Goal: Information Seeking & Learning: Learn about a topic

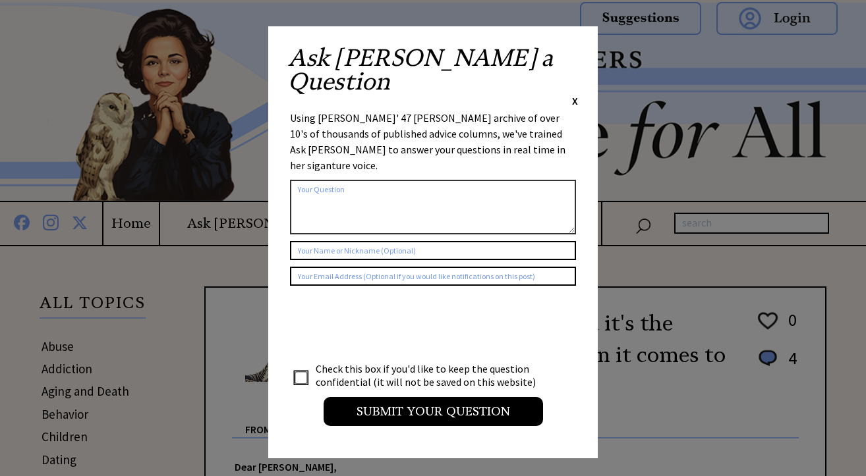
click at [577, 94] on span "X" at bounding box center [575, 100] width 6 height 13
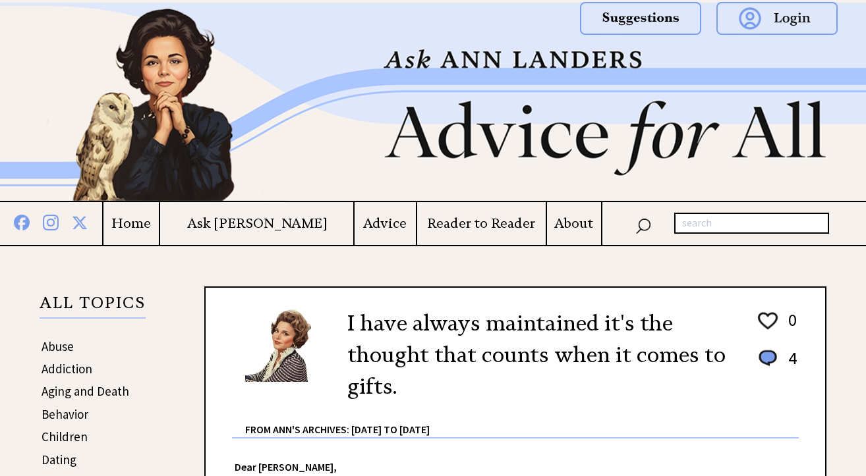
drag, startPoint x: 865, startPoint y: 39, endPoint x: 866, endPoint y: 48, distance: 9.2
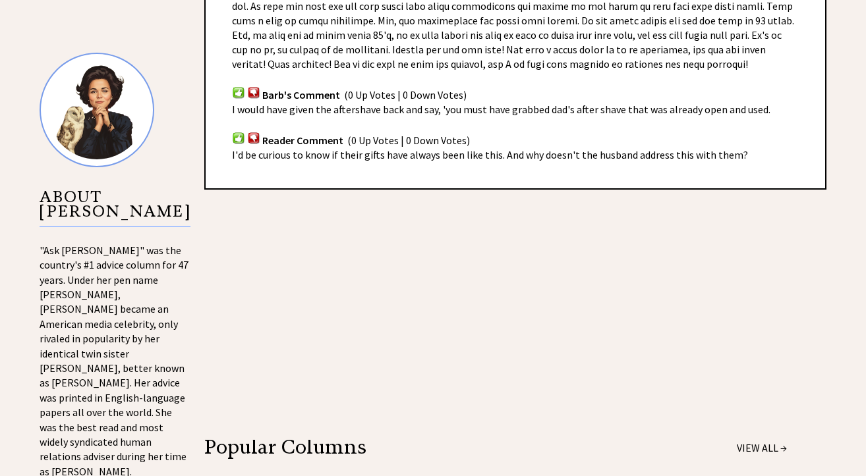
scroll to position [1325, 0]
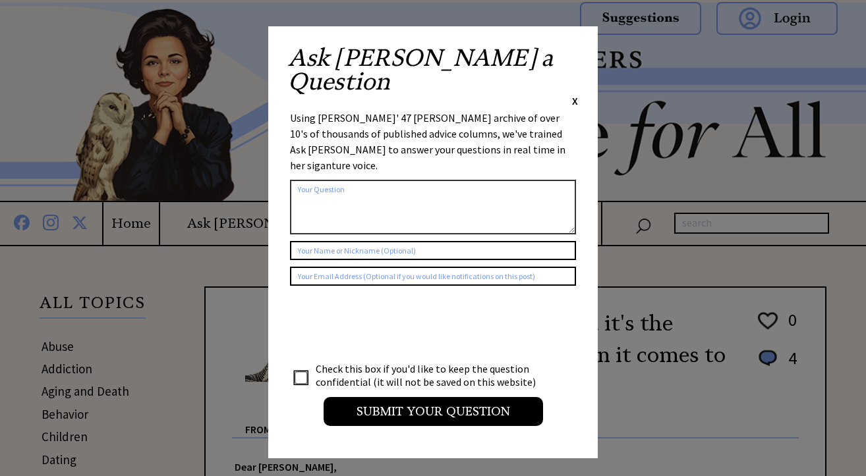
click at [573, 94] on span "X" at bounding box center [575, 100] width 6 height 13
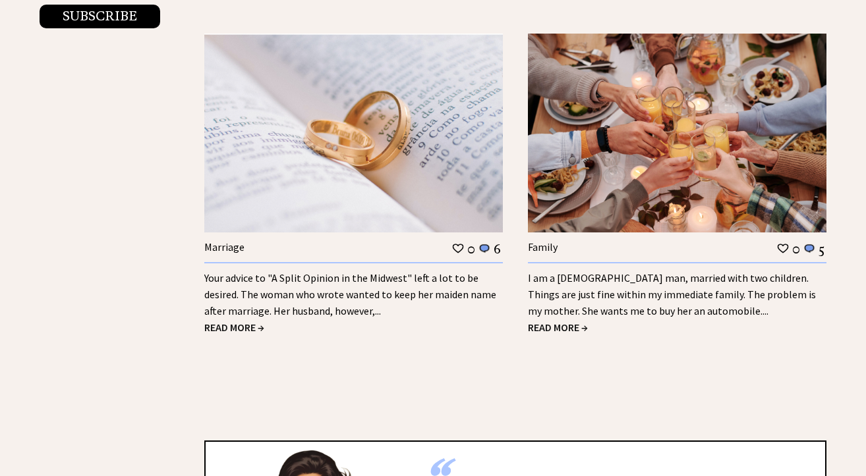
scroll to position [2605, 0]
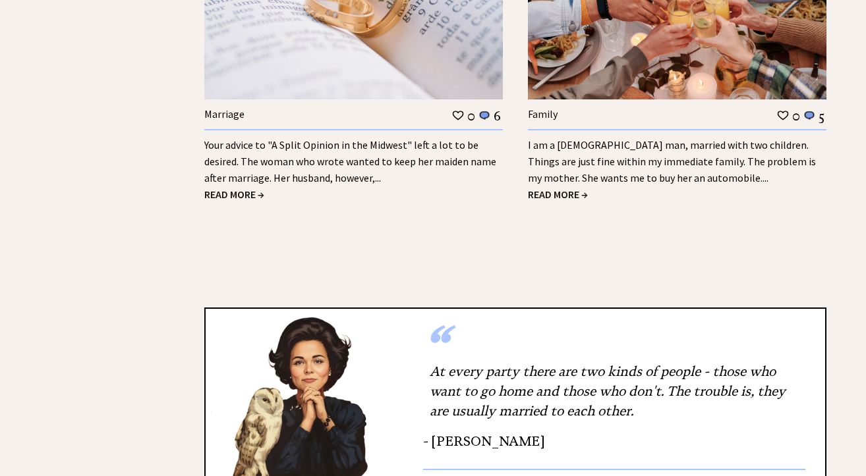
click at [564, 195] on span "READ MORE →" at bounding box center [558, 194] width 60 height 13
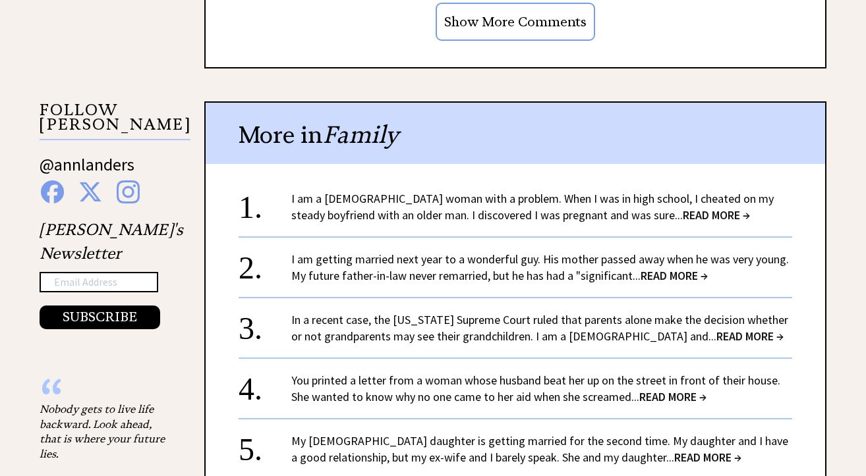
scroll to position [1271, 0]
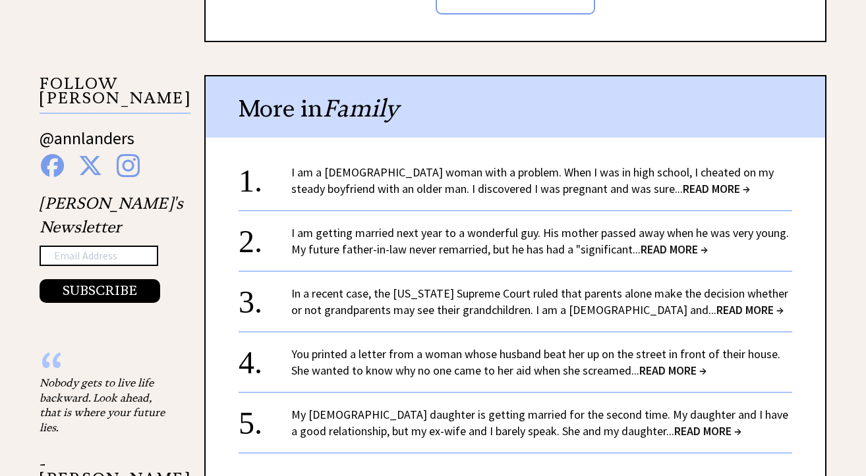
click at [687, 189] on span "READ MORE →" at bounding box center [716, 188] width 67 height 15
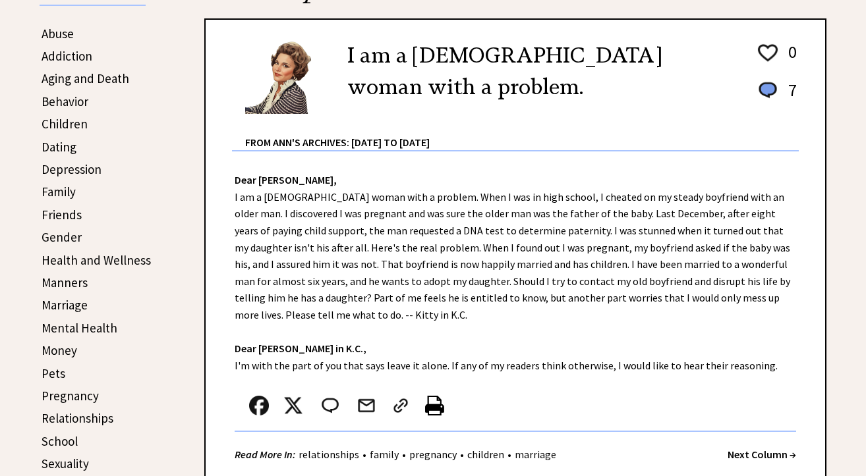
scroll to position [351, 0]
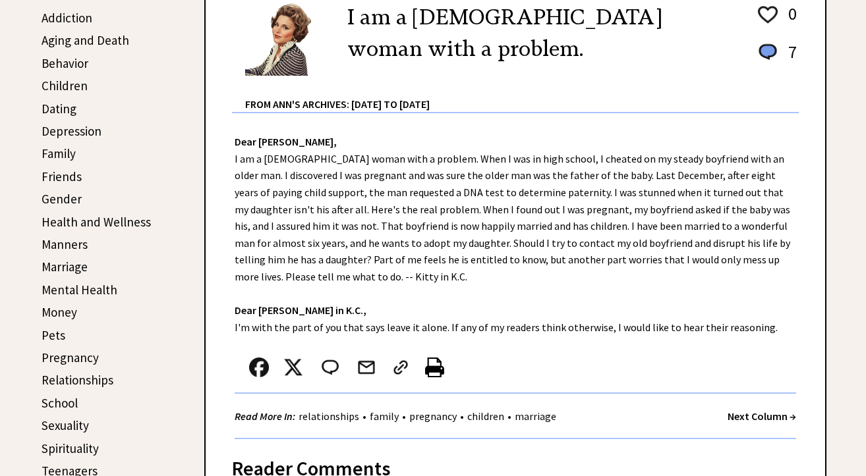
drag, startPoint x: 869, startPoint y: 69, endPoint x: 871, endPoint y: 138, distance: 68.6
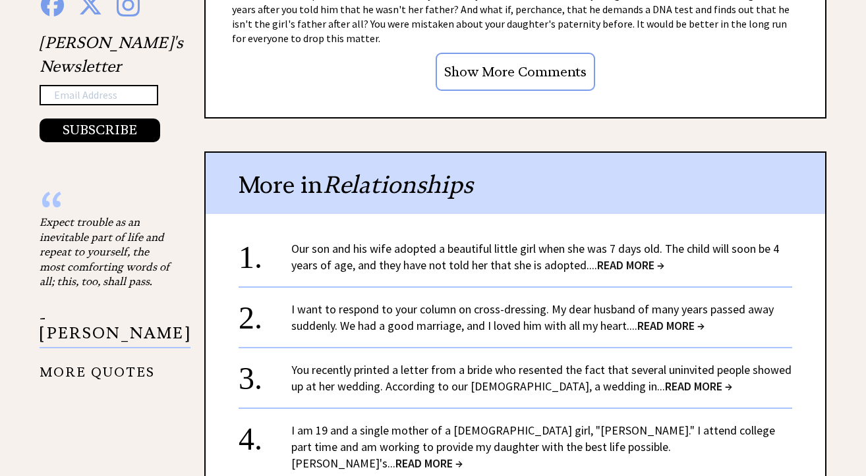
scroll to position [1458, 0]
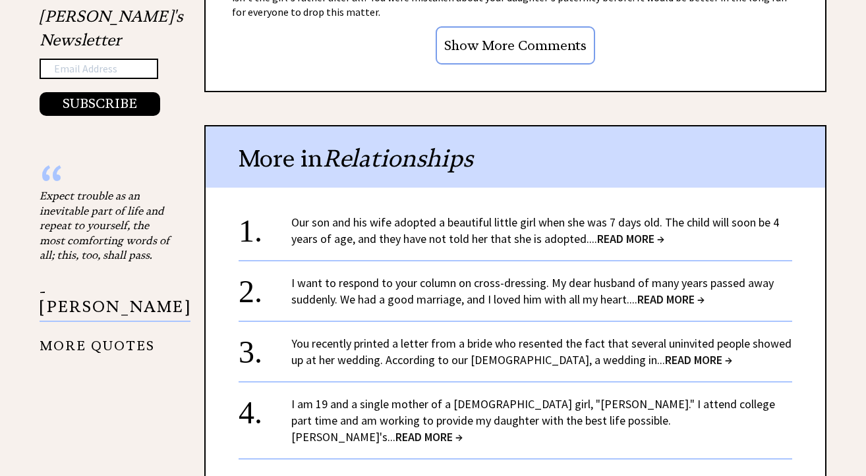
click at [633, 231] on span "READ MORE →" at bounding box center [630, 238] width 67 height 15
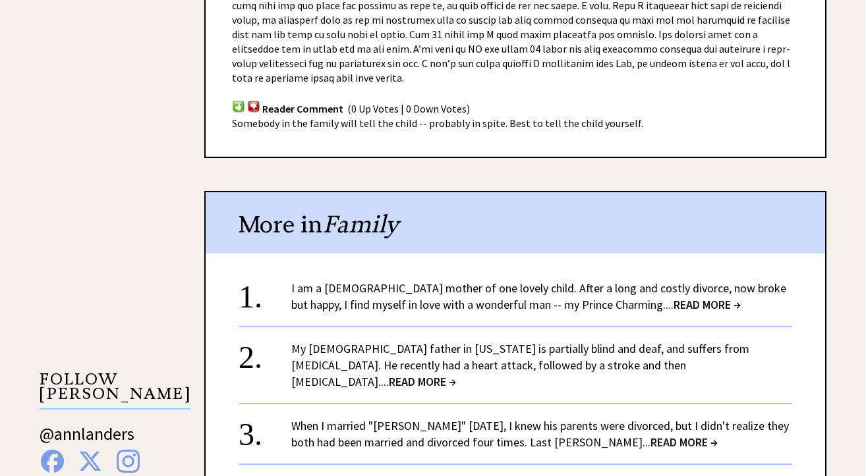
scroll to position [1028, 0]
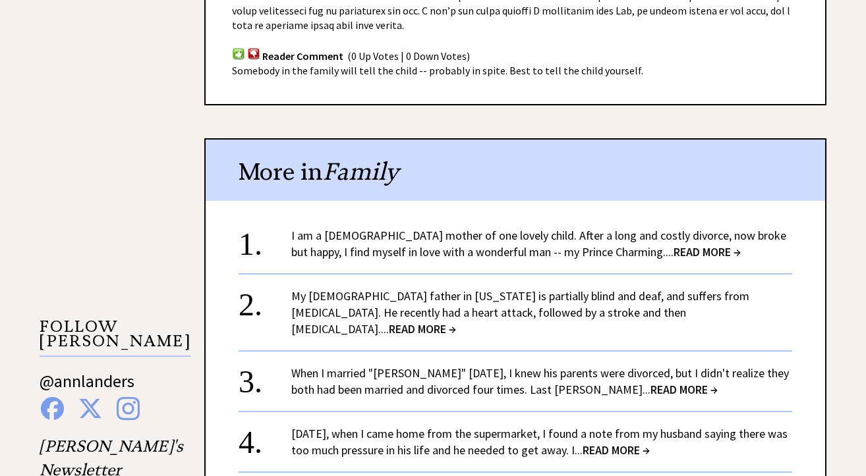
click at [674, 246] on span "READ MORE →" at bounding box center [707, 251] width 67 height 15
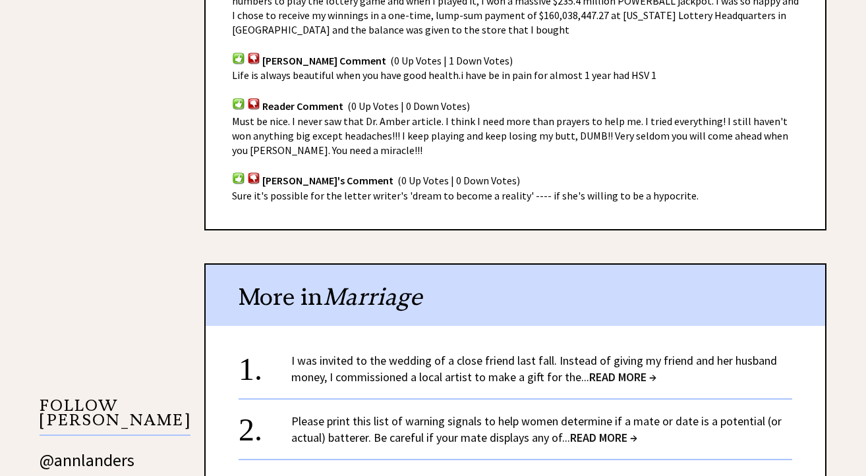
scroll to position [1054, 0]
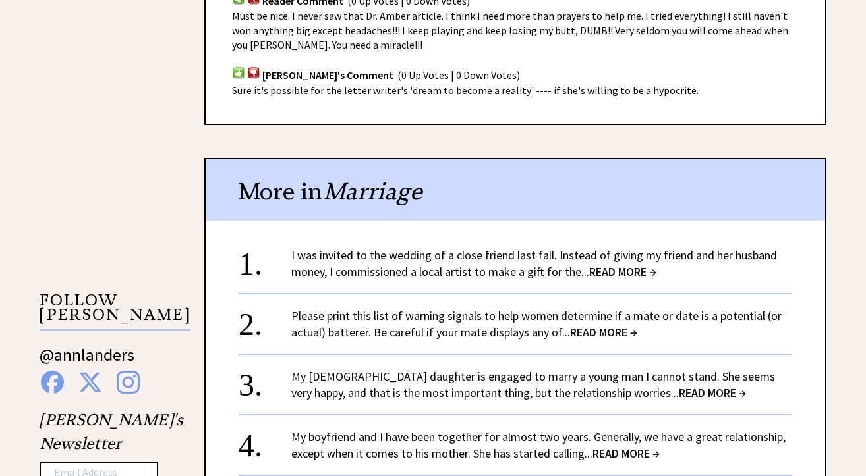
click at [609, 264] on span "READ MORE →" at bounding box center [622, 271] width 67 height 15
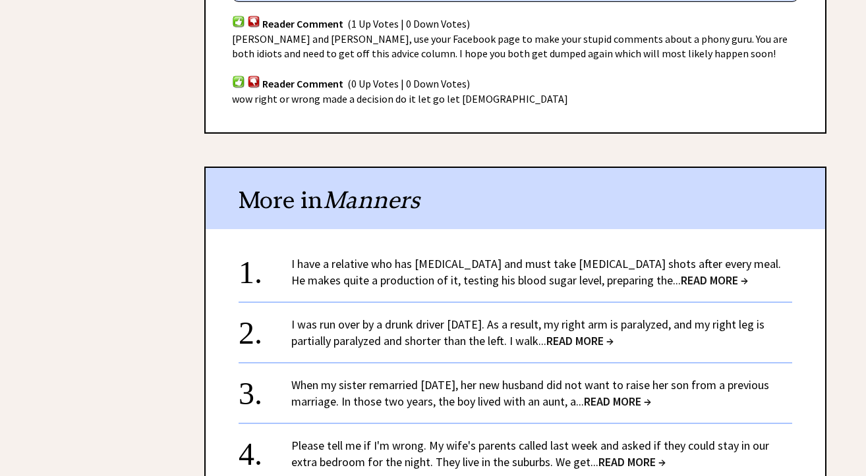
scroll to position [975, 0]
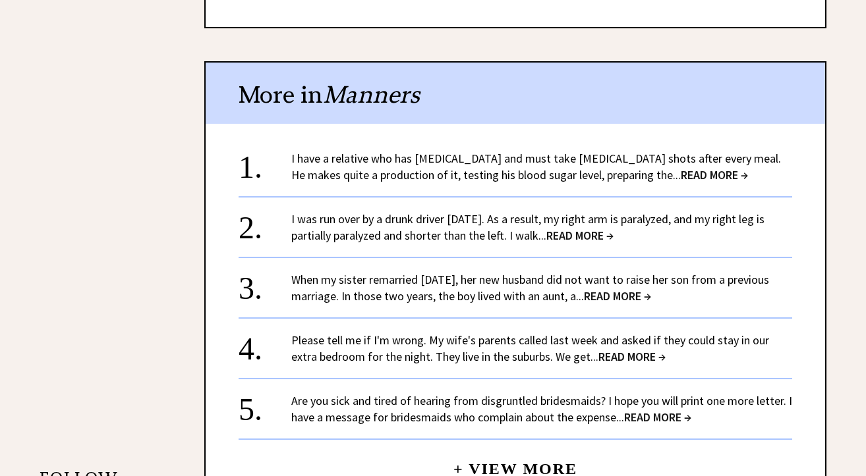
drag, startPoint x: 614, startPoint y: 163, endPoint x: 622, endPoint y: 163, distance: 8.6
click at [681, 167] on span "READ MORE →" at bounding box center [714, 174] width 67 height 15
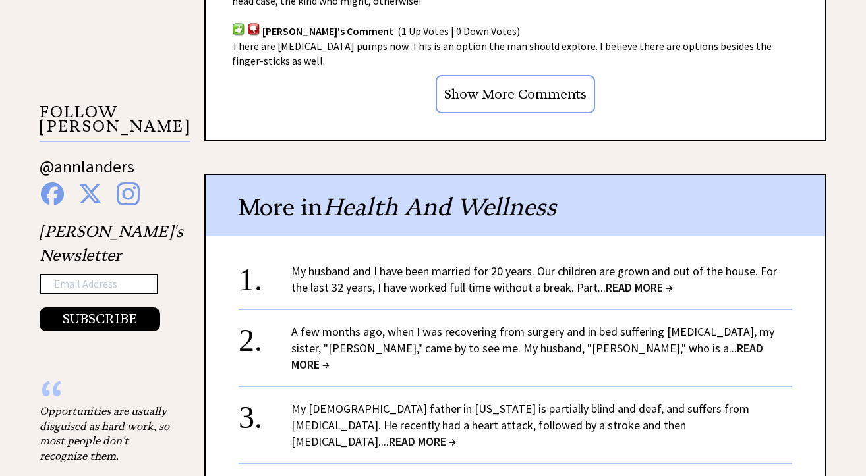
scroll to position [1269, 0]
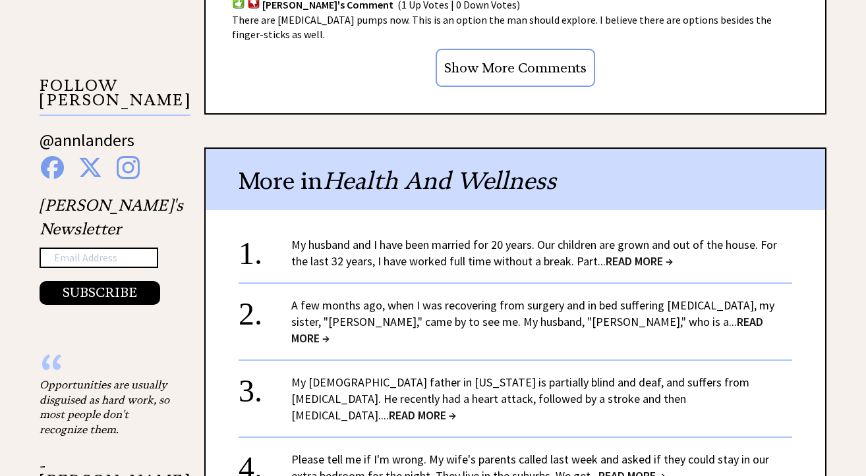
click at [641, 254] on span "READ MORE →" at bounding box center [639, 261] width 67 height 15
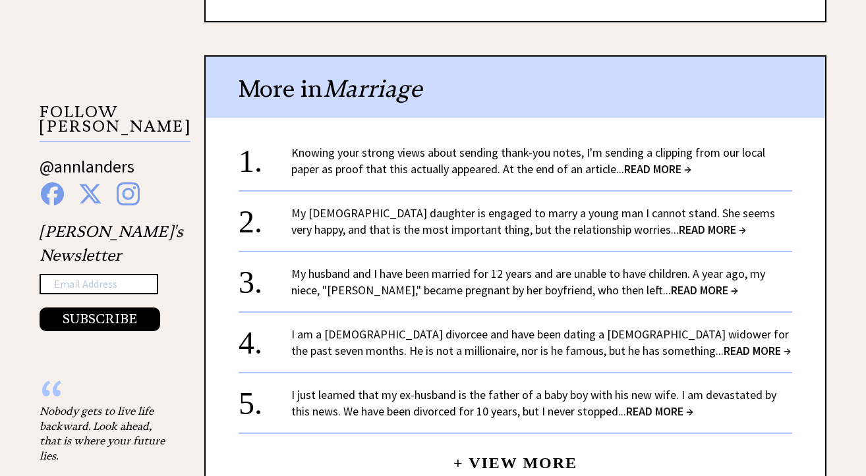
scroll to position [1368, 0]
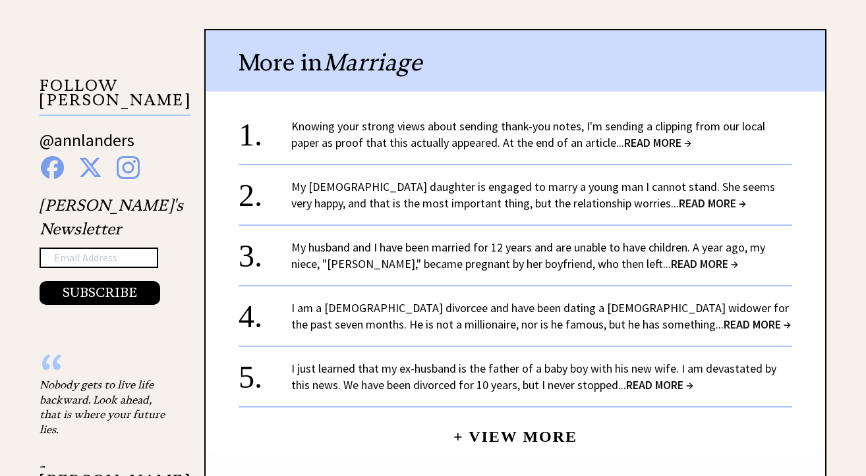
click at [679, 196] on span "READ MORE →" at bounding box center [712, 203] width 67 height 15
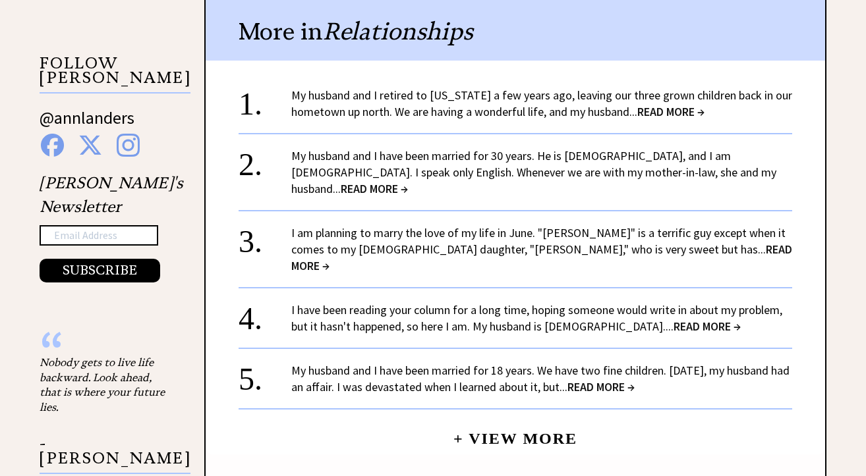
scroll to position [1318, 0]
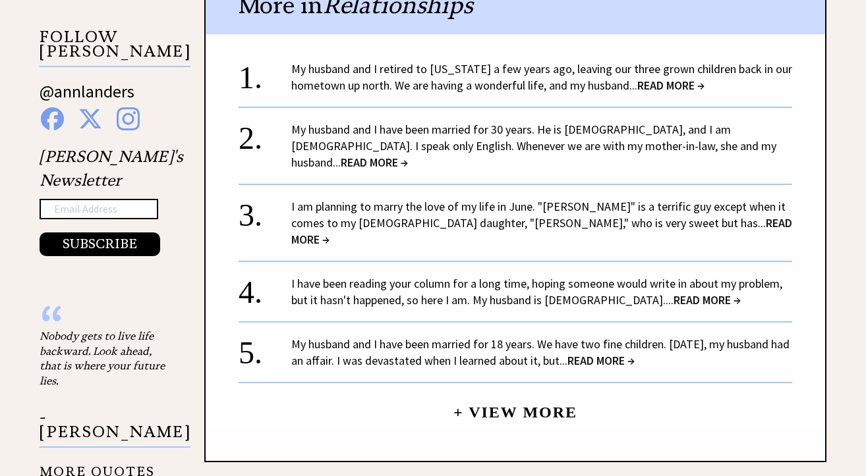
click at [687, 78] on span "READ MORE →" at bounding box center [670, 85] width 67 height 15
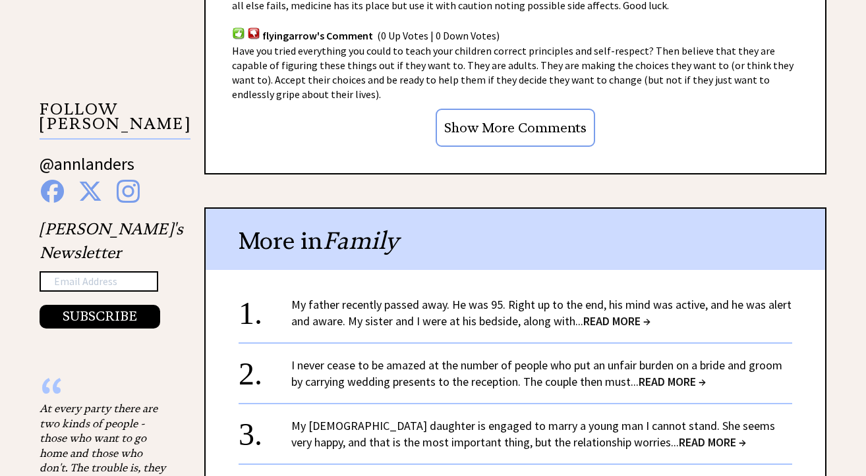
scroll to position [1371, 0]
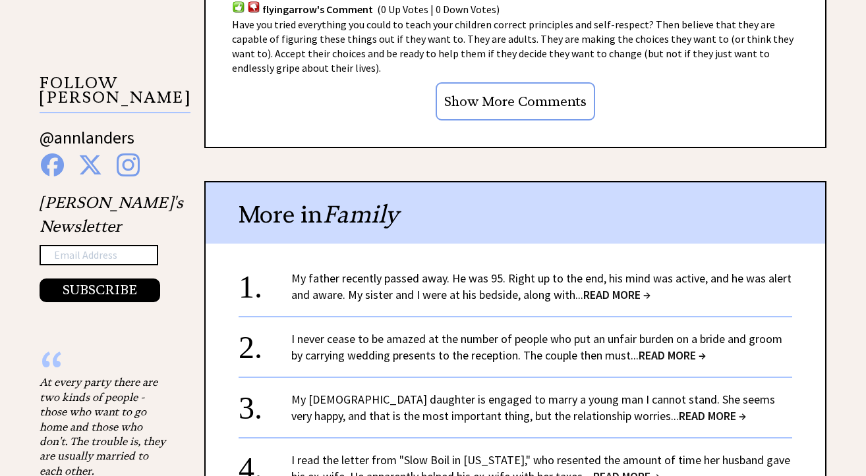
click at [619, 287] on span "READ MORE →" at bounding box center [616, 294] width 67 height 15
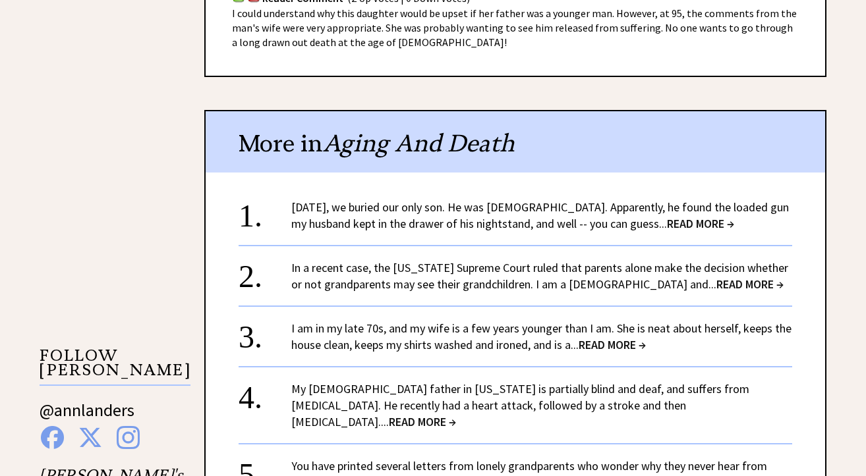
scroll to position [1025, 0]
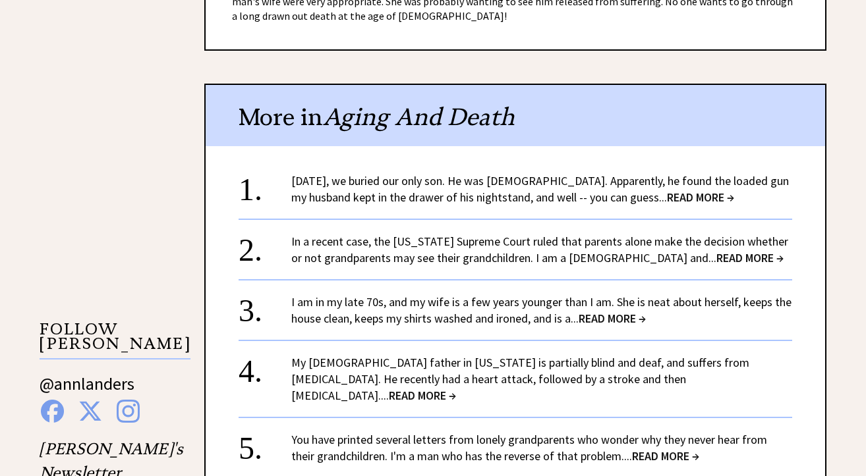
click at [687, 190] on span "READ MORE →" at bounding box center [700, 197] width 67 height 15
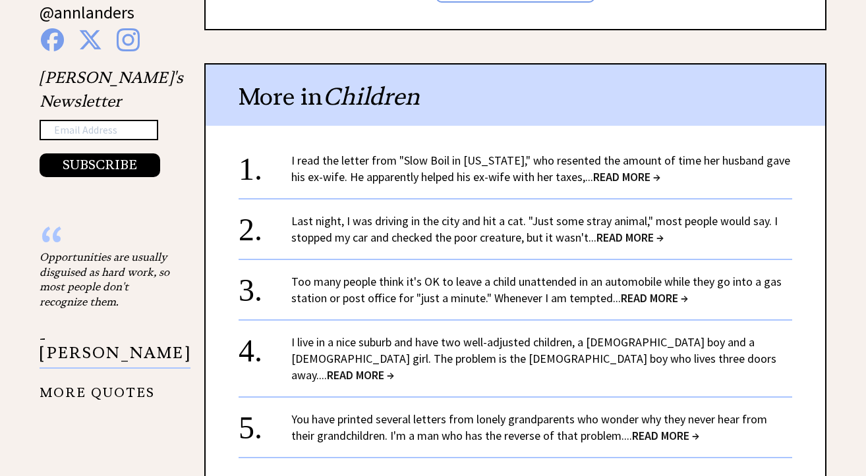
scroll to position [1423, 0]
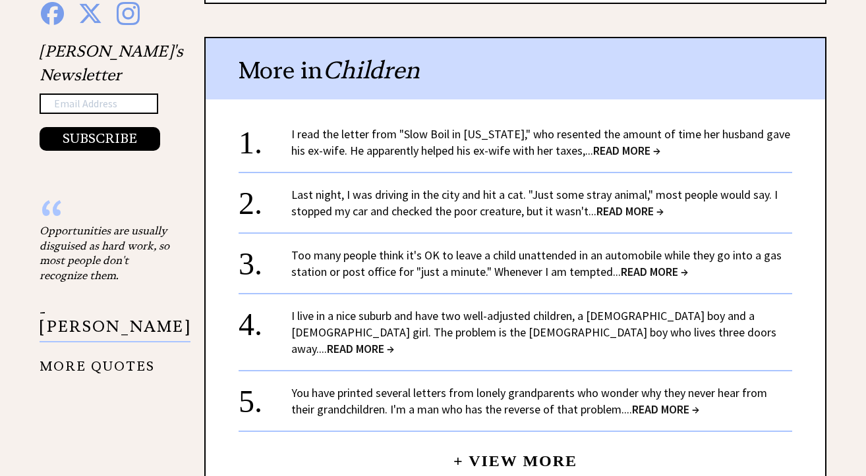
click at [615, 143] on span "READ MORE →" at bounding box center [626, 150] width 67 height 15
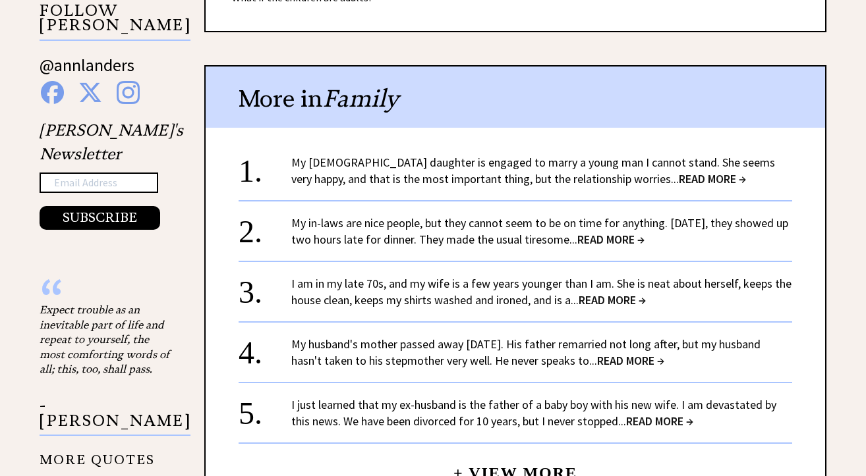
scroll to position [1239, 0]
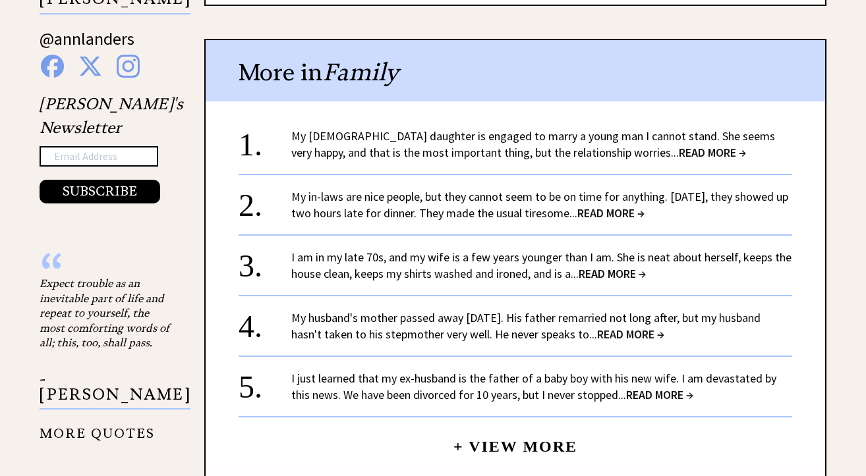
click at [614, 266] on span "READ MORE →" at bounding box center [612, 273] width 67 height 15
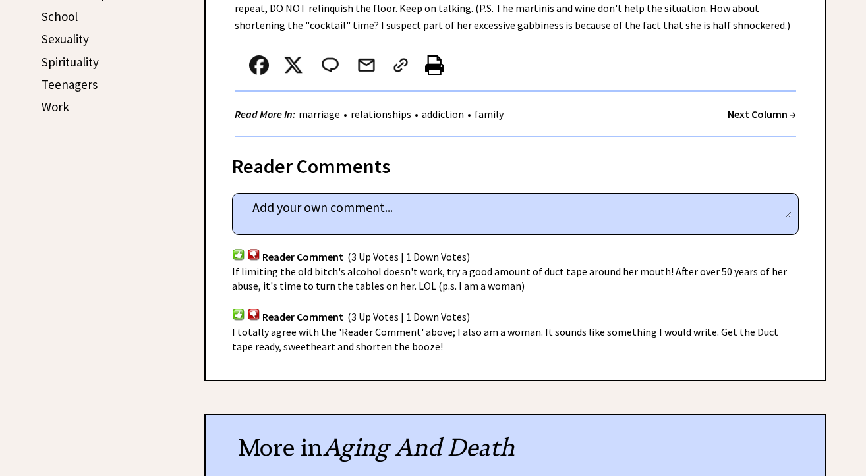
scroll to position [817, 0]
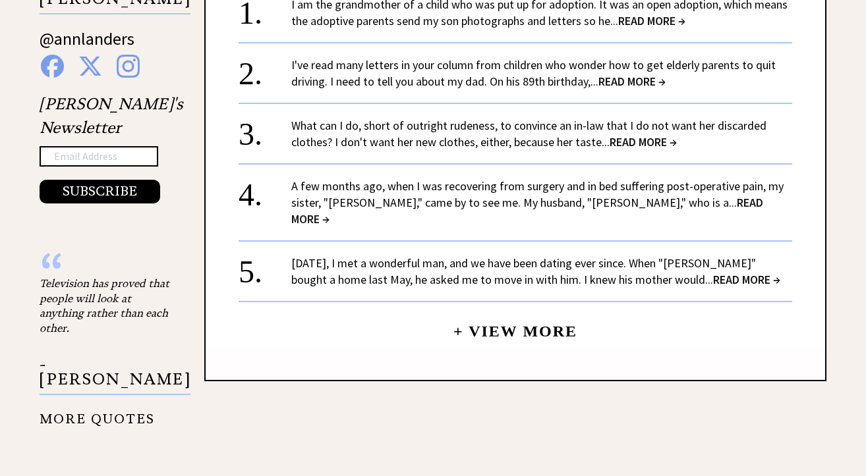
scroll to position [1397, 0]
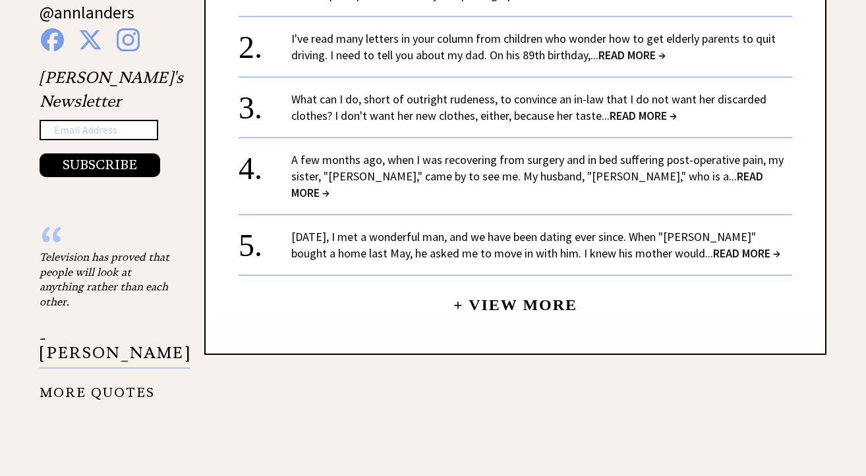
click at [649, 169] on span "READ MORE →" at bounding box center [527, 185] width 472 height 32
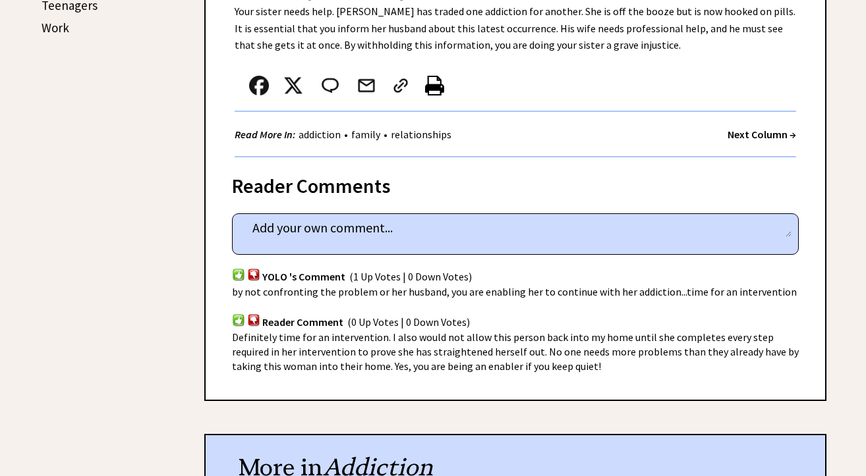
scroll to position [844, 0]
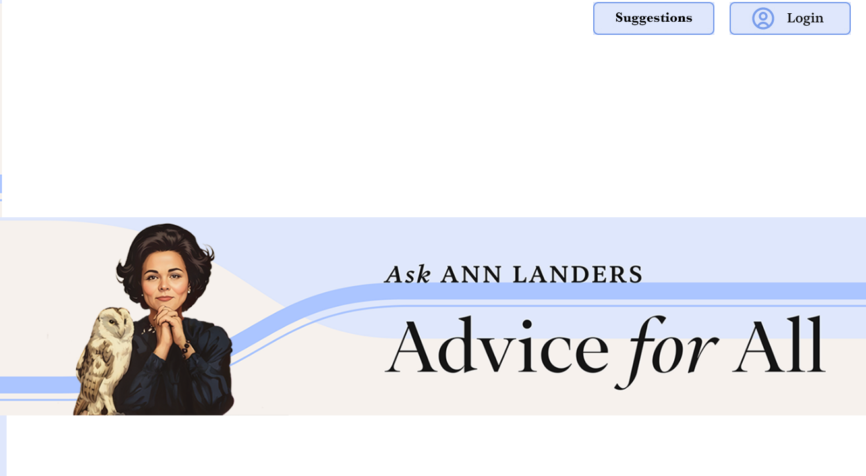
scroll to position [1398, 0]
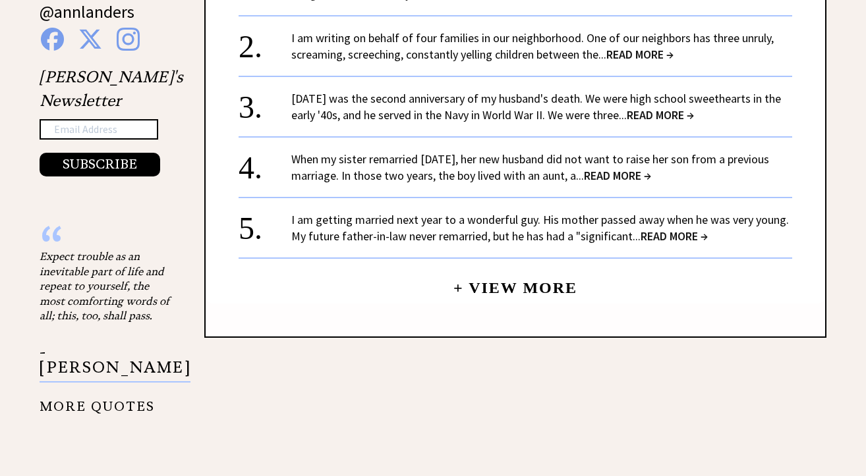
click at [679, 229] on span "READ MORE →" at bounding box center [674, 236] width 67 height 15
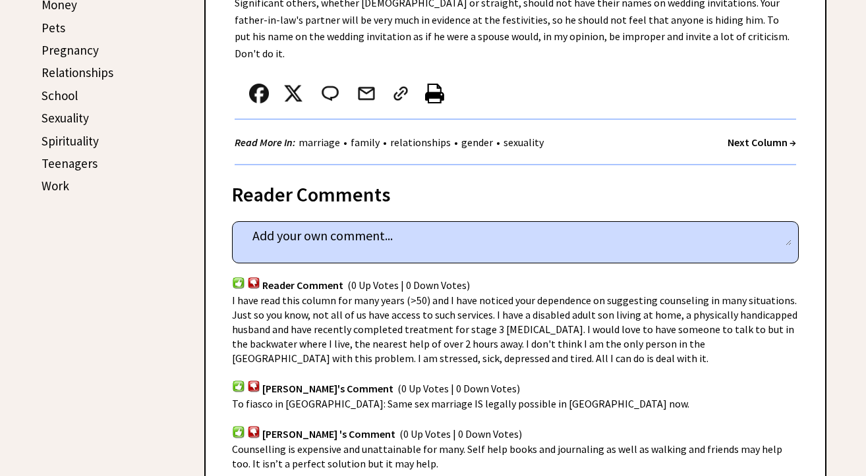
scroll to position [712, 0]
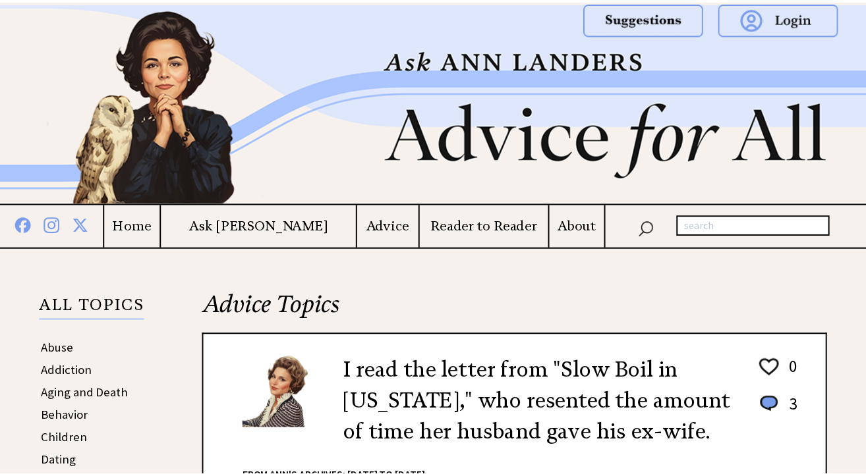
scroll to position [1398, 0]
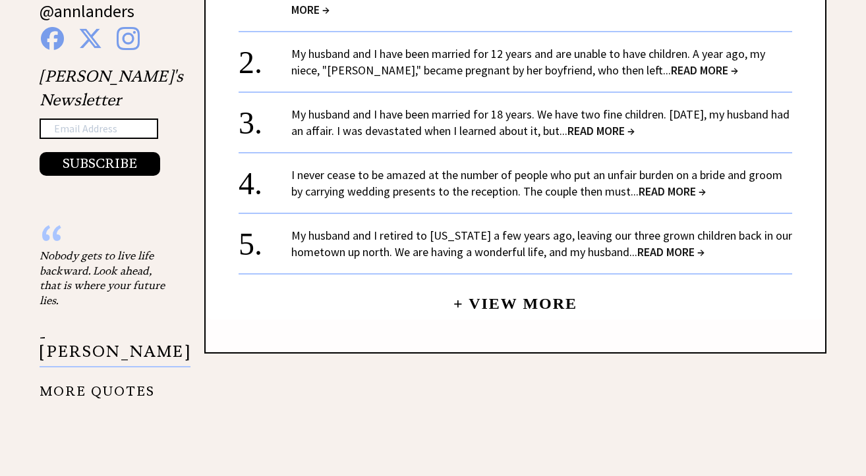
click at [672, 184] on span "READ MORE →" at bounding box center [672, 191] width 67 height 15
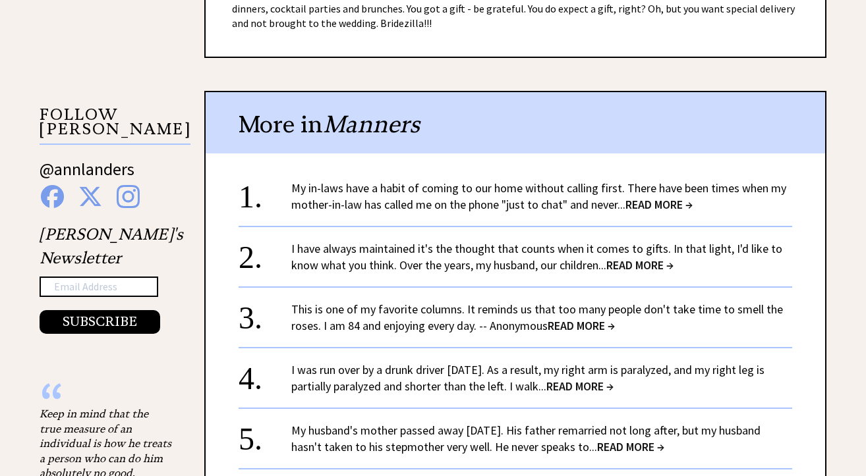
scroll to position [1267, 0]
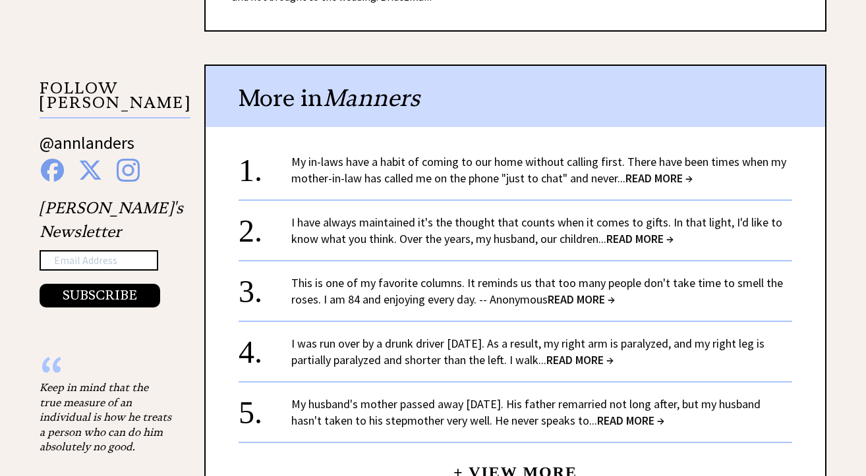
click at [654, 178] on span "READ MORE →" at bounding box center [658, 178] width 67 height 15
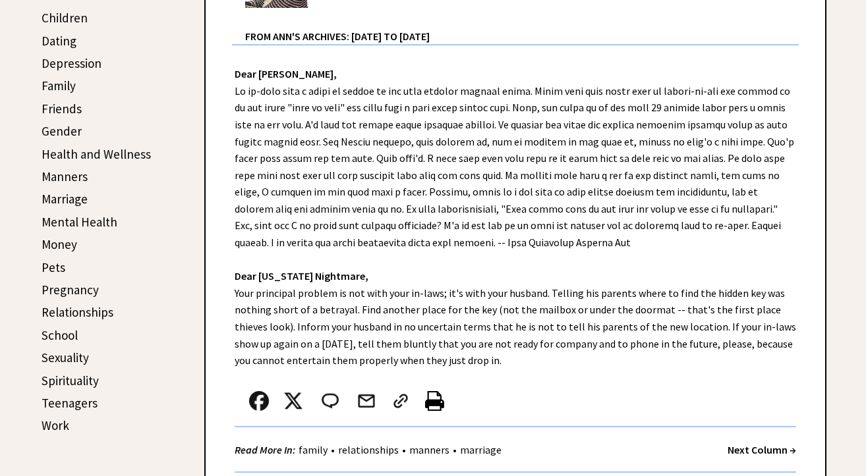
scroll to position [498, 0]
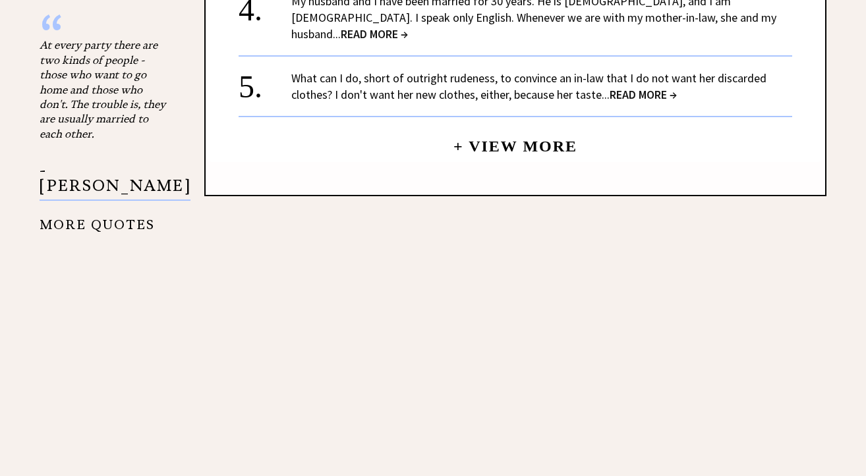
scroll to position [1617, 0]
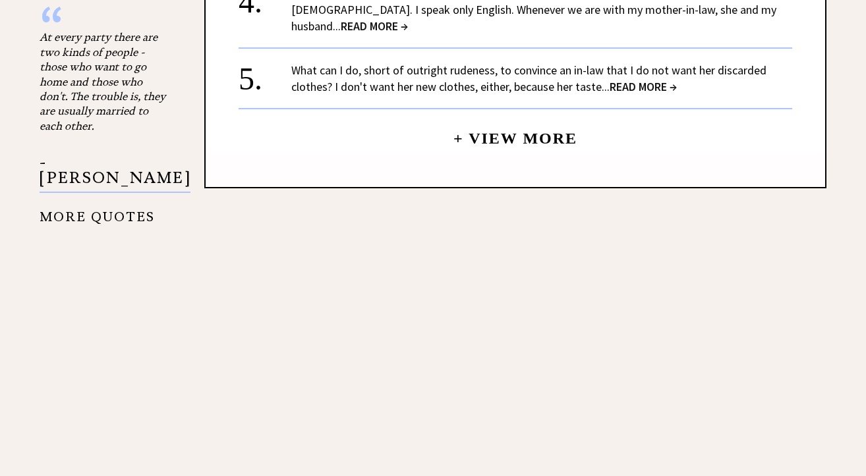
click at [459, 126] on link "+ View More" at bounding box center [515, 133] width 124 height 28
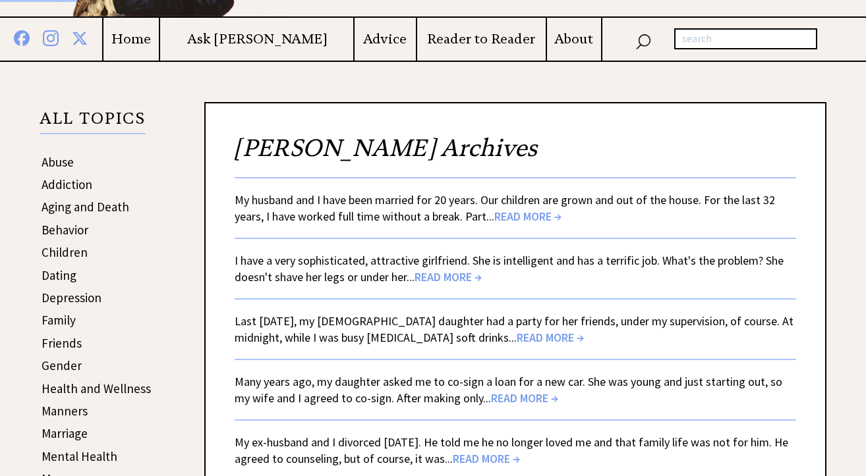
scroll to position [211, 0]
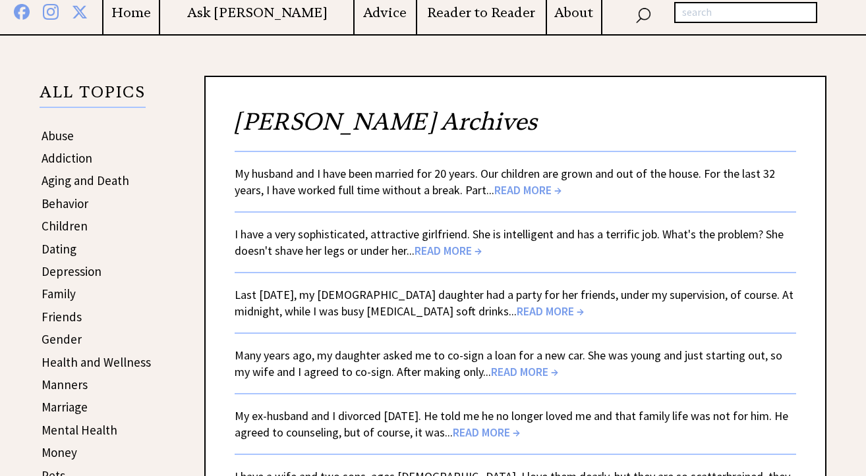
click at [525, 304] on span "READ MORE →" at bounding box center [550, 311] width 67 height 15
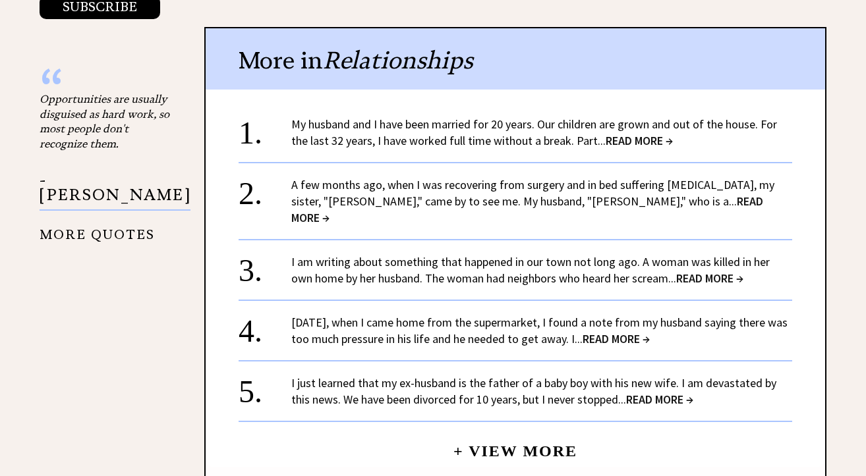
scroll to position [1450, 0]
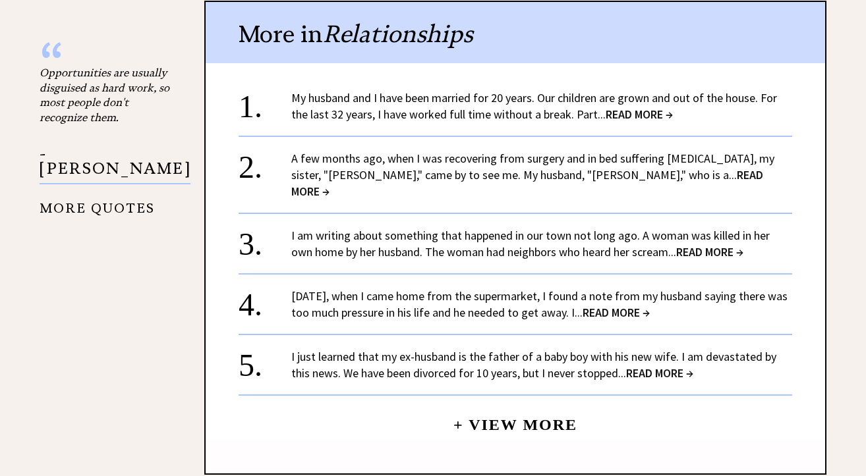
click at [670, 289] on link "Two weeks ago, when I came home from the supermarket, I found a note from my hu…" at bounding box center [539, 305] width 496 height 32
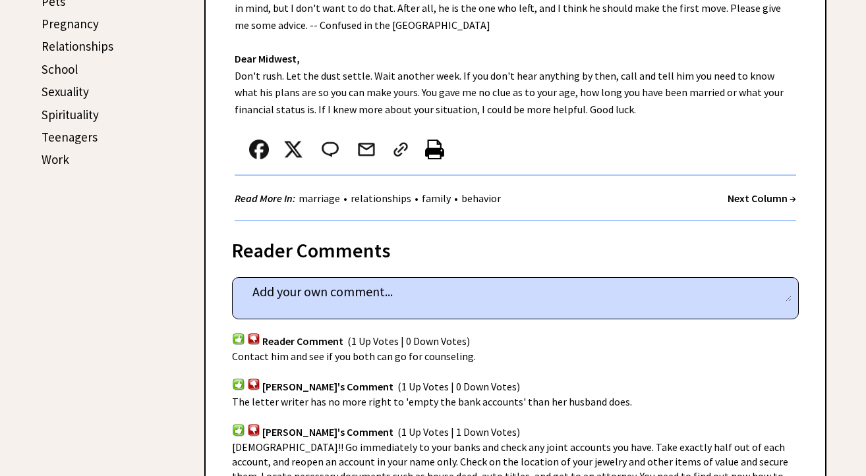
scroll to position [712, 0]
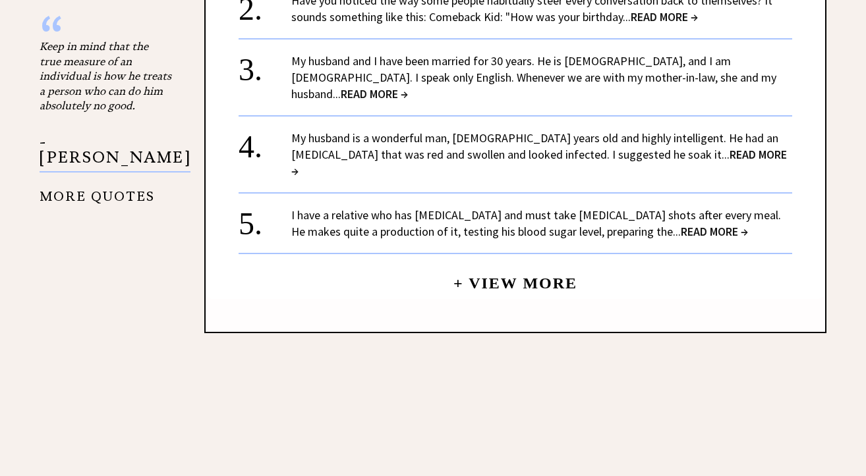
scroll to position [1687, 0]
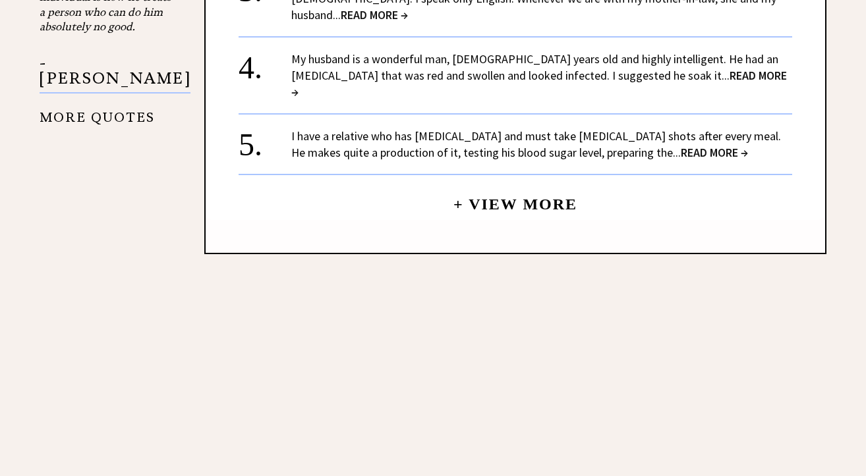
click at [454, 185] on link "+ View More" at bounding box center [515, 199] width 124 height 28
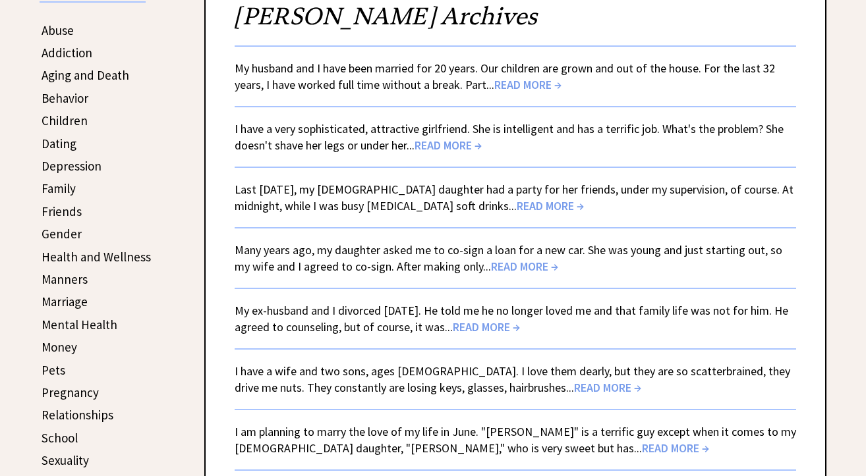
scroll to position [343, 0]
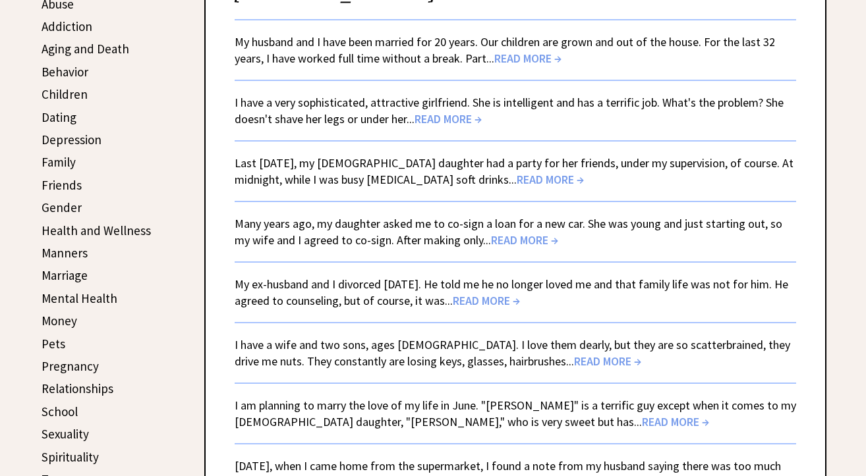
click at [513, 245] on span "READ MORE →" at bounding box center [524, 240] width 67 height 15
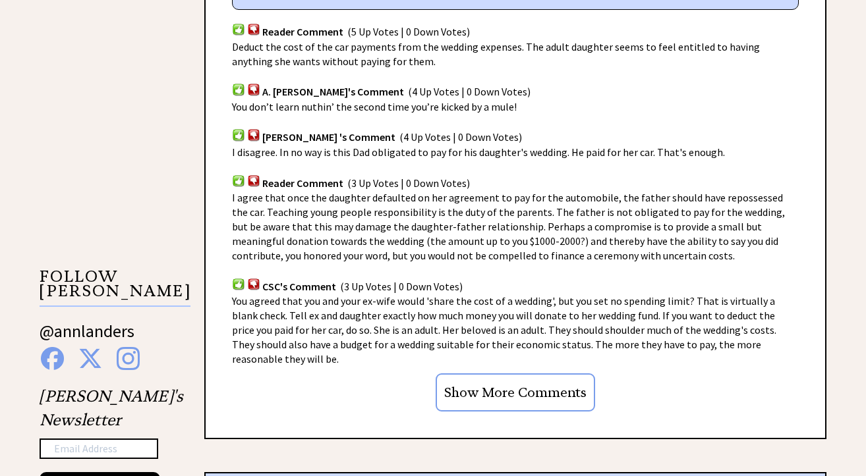
scroll to position [973, 0]
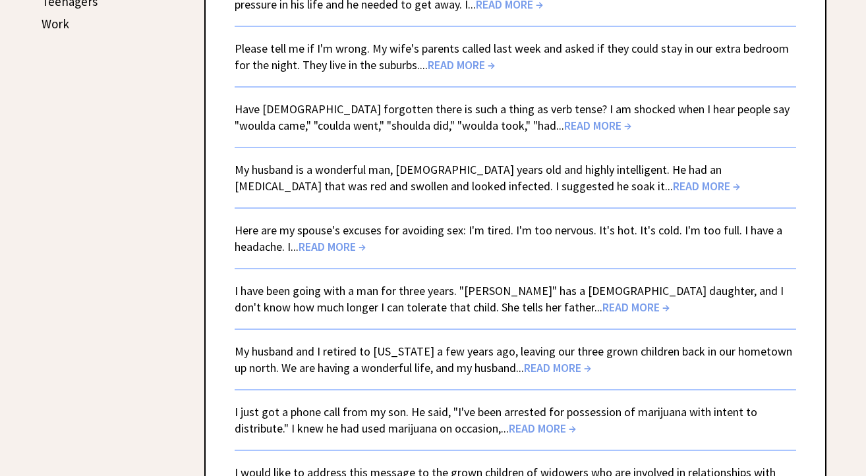
scroll to position [847, 0]
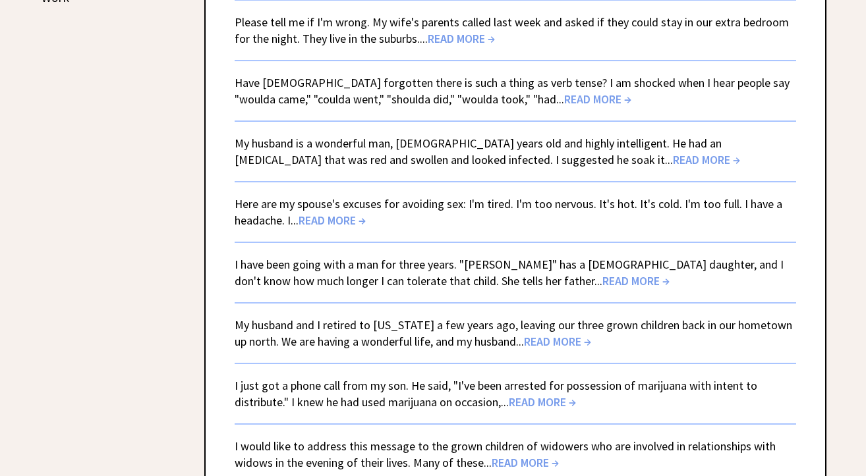
click at [334, 222] on span "READ MORE →" at bounding box center [332, 220] width 67 height 15
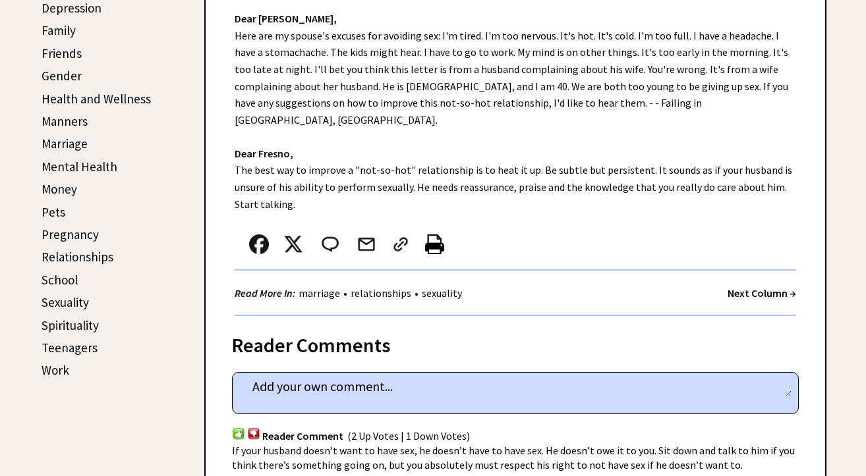
scroll to position [685, 0]
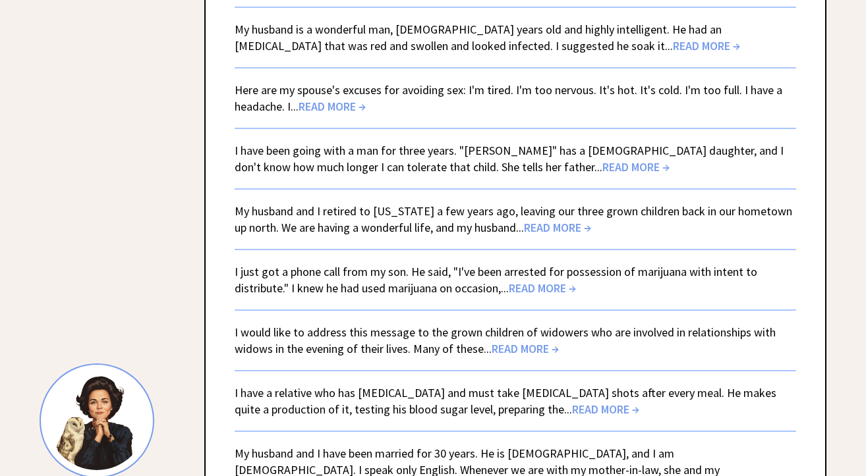
scroll to position [973, 0]
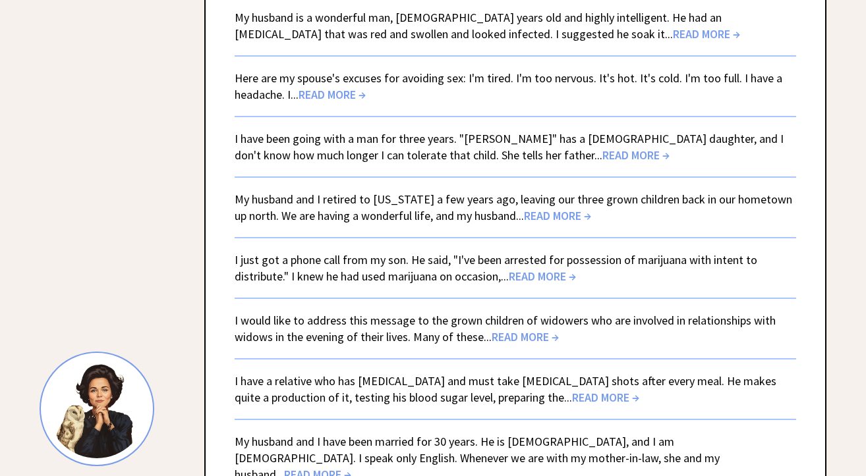
click at [602, 150] on span "READ MORE →" at bounding box center [635, 155] width 67 height 15
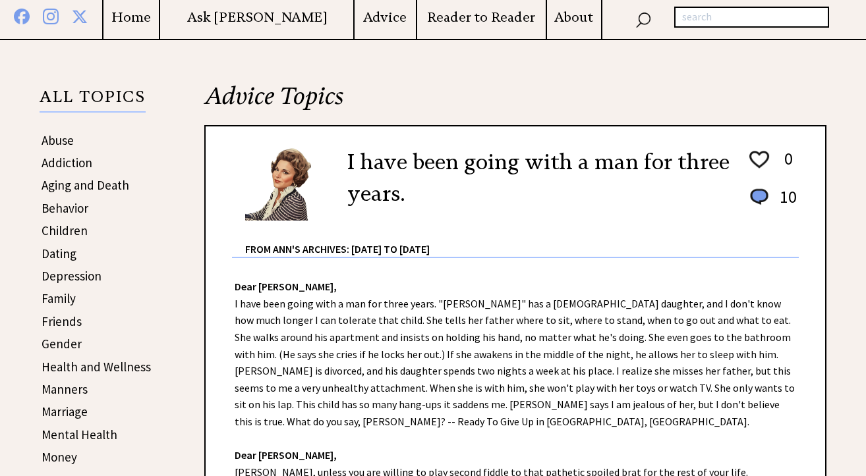
scroll to position [194, 0]
